Goal: Information Seeking & Learning: Find specific fact

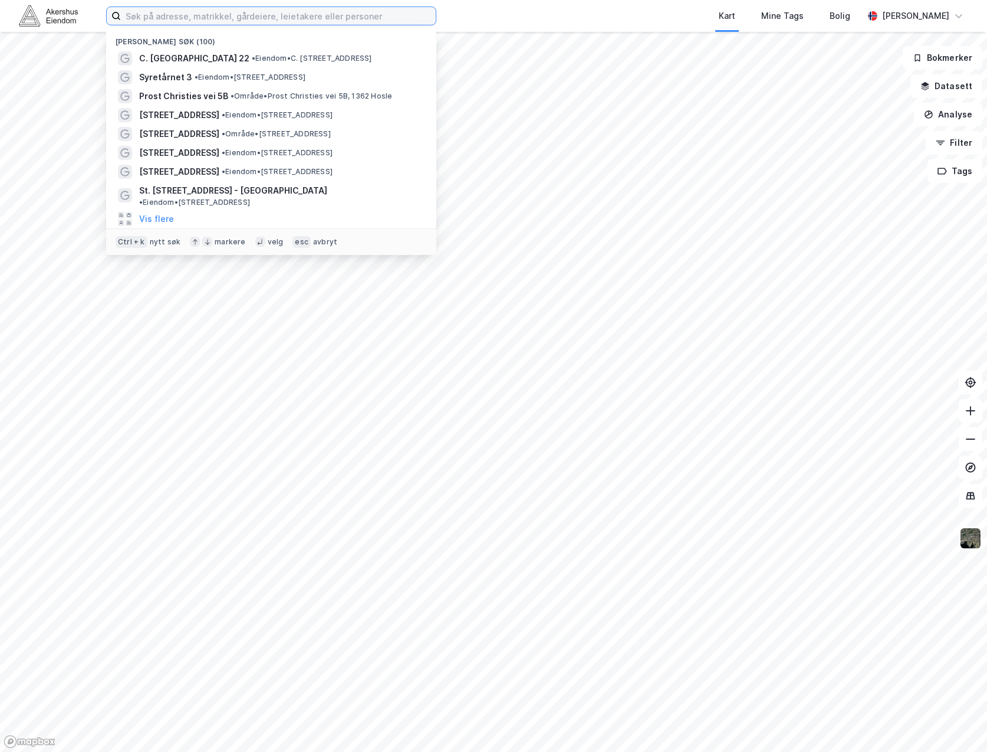
click at [206, 20] on input at bounding box center [278, 16] width 315 height 18
type input "[PERSON_NAME]"
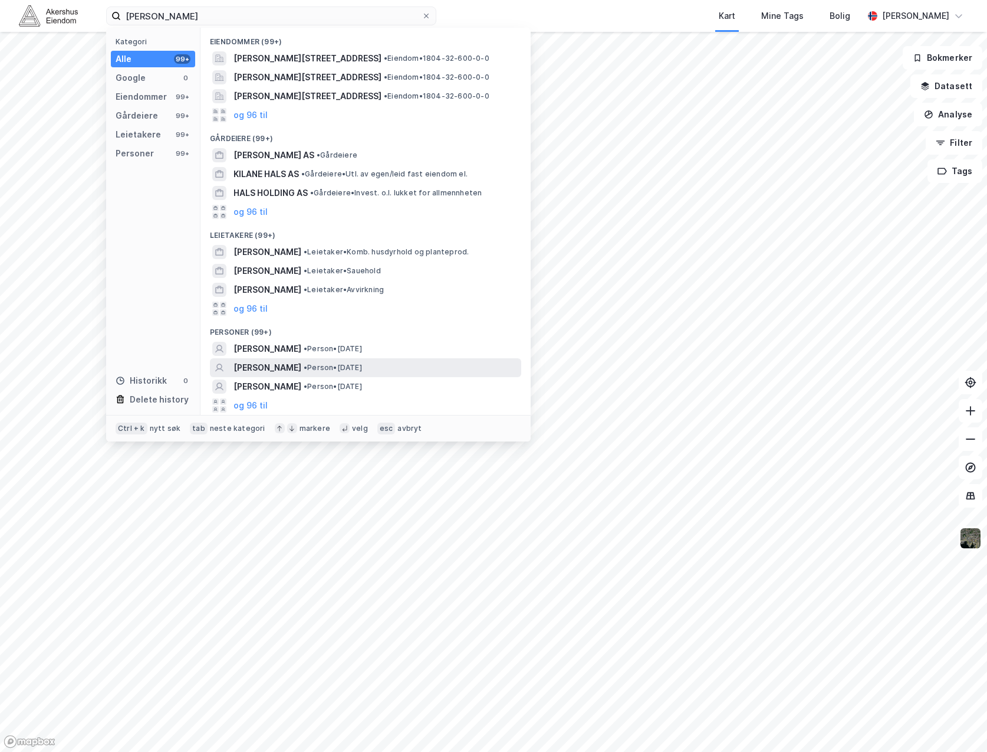
click at [273, 372] on span "[PERSON_NAME]" at bounding box center [268, 367] width 68 height 14
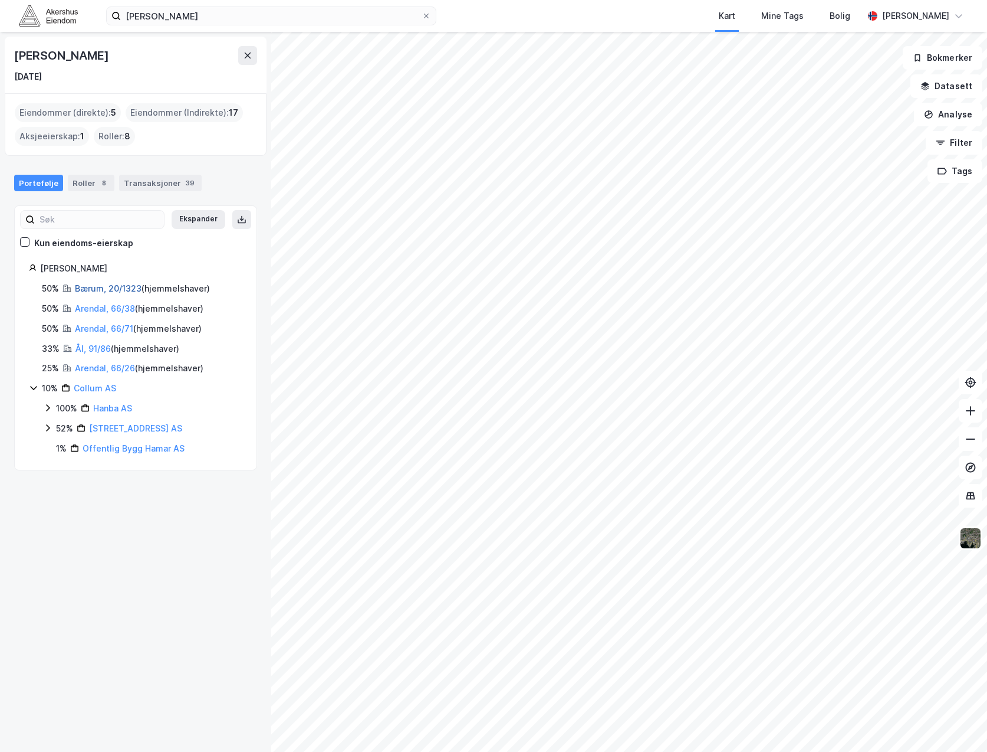
click at [100, 288] on link "Bærum, 20/1323" at bounding box center [108, 288] width 67 height 10
